Goal: Information Seeking & Learning: Learn about a topic

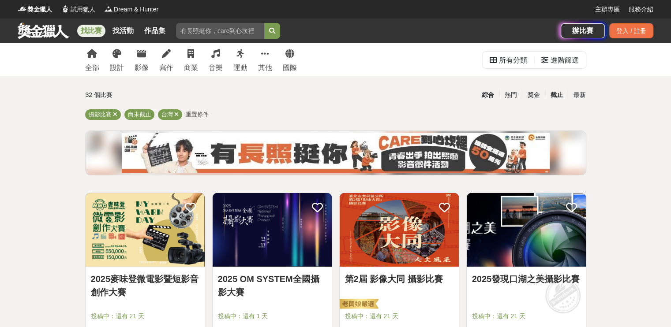
click at [557, 95] on div "截止" at bounding box center [556, 94] width 23 height 15
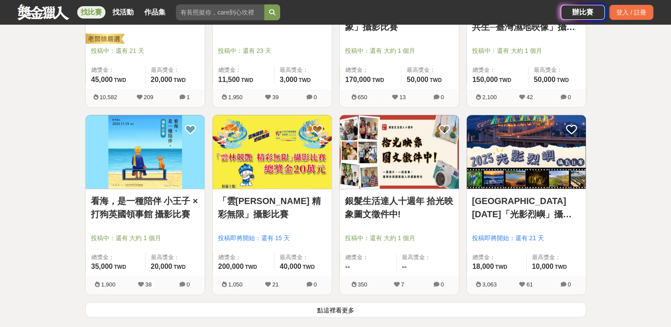
scroll to position [927, 0]
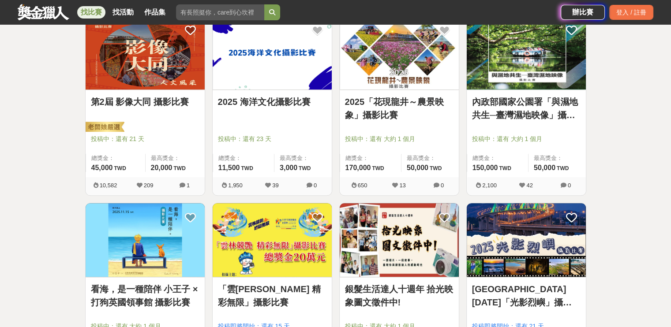
click at [272, 80] on img at bounding box center [272, 53] width 119 height 74
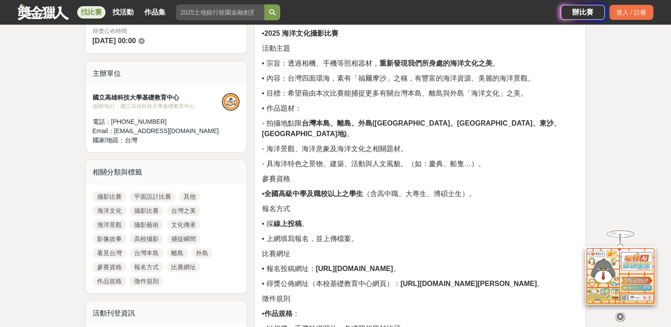
scroll to position [397, 0]
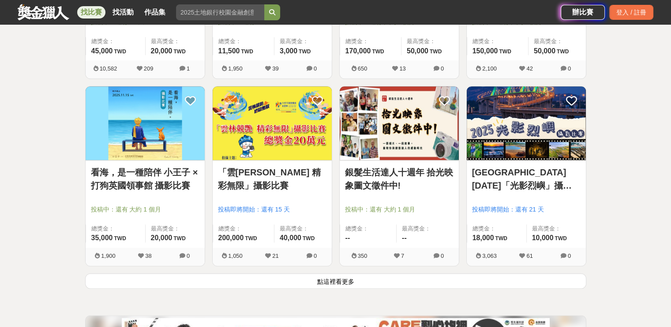
scroll to position [1059, 0]
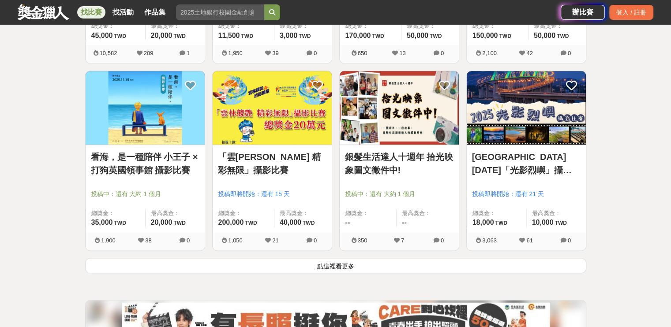
click at [345, 270] on button "點這裡看更多" at bounding box center [335, 265] width 501 height 15
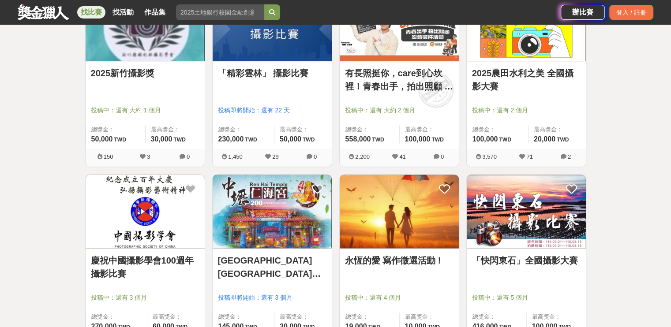
scroll to position [1324, 0]
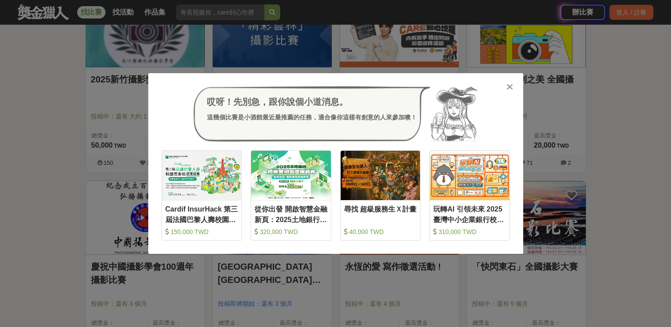
click at [512, 88] on icon at bounding box center [510, 87] width 7 height 9
